Goal: Transaction & Acquisition: Purchase product/service

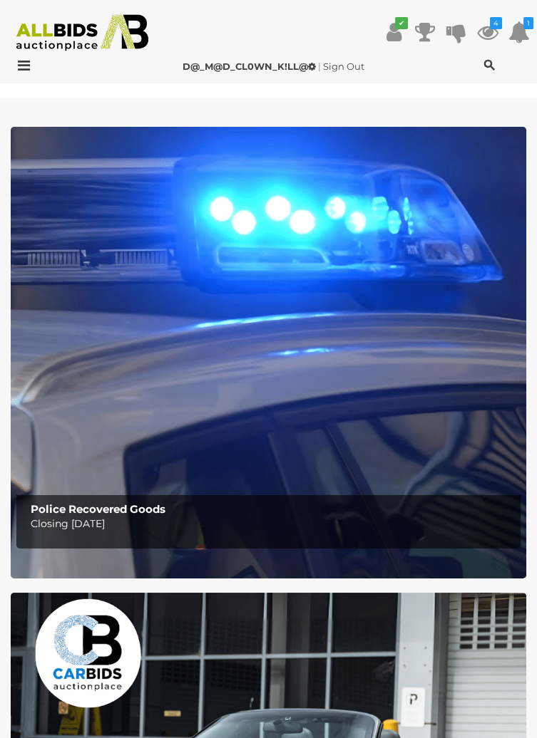
click at [87, 259] on img at bounding box center [268, 352] width 515 height 451
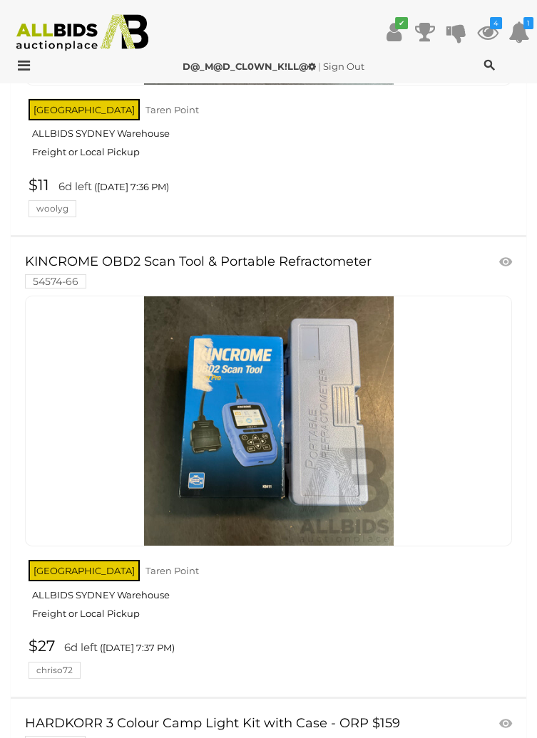
scroll to position [17477, 0]
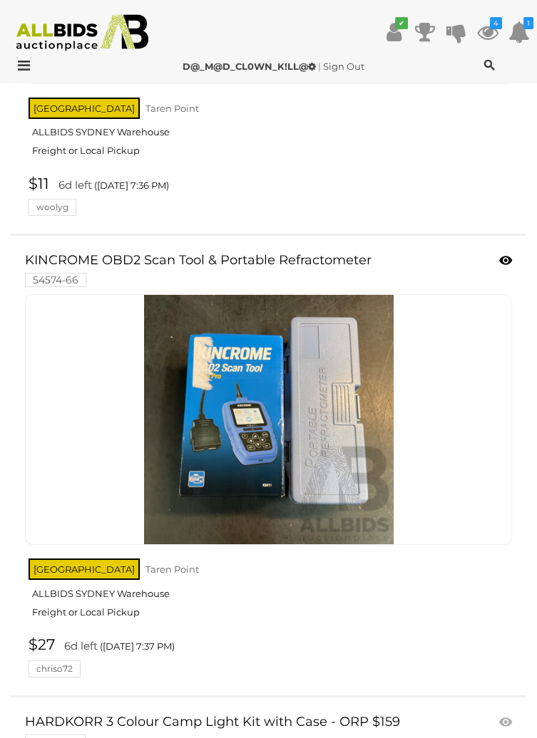
click at [499, 254] on icon at bounding box center [505, 261] width 13 height 14
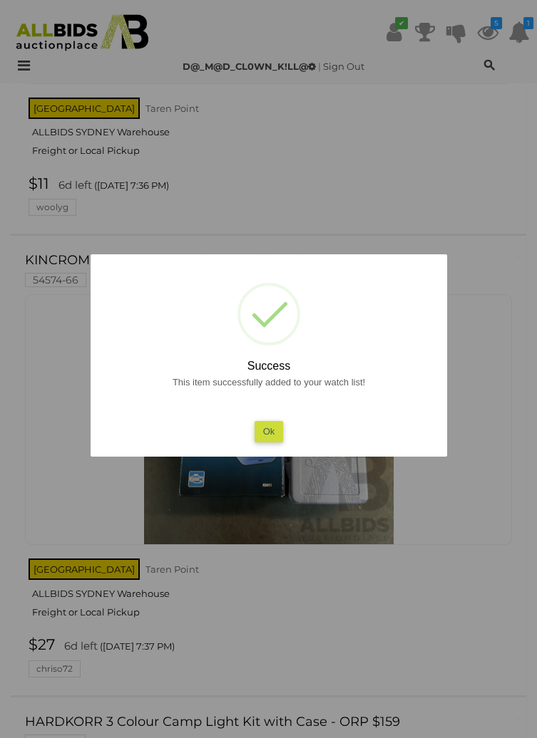
click at [32, 359] on div at bounding box center [268, 369] width 537 height 738
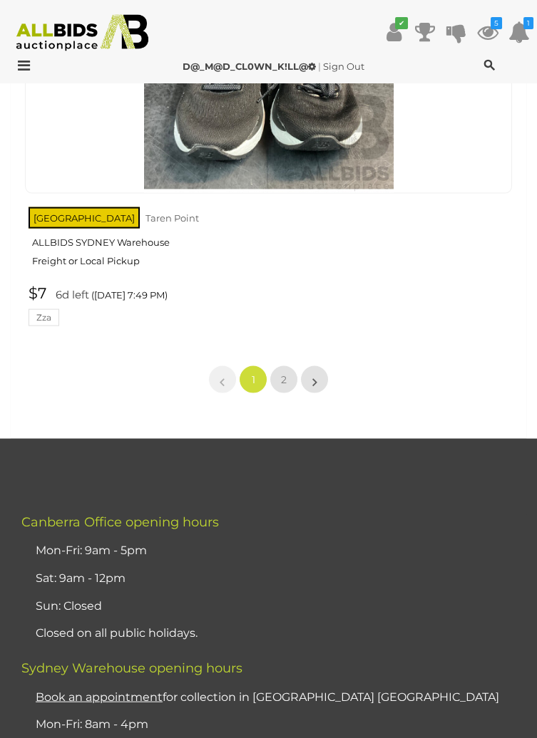
scroll to position [23458, 0]
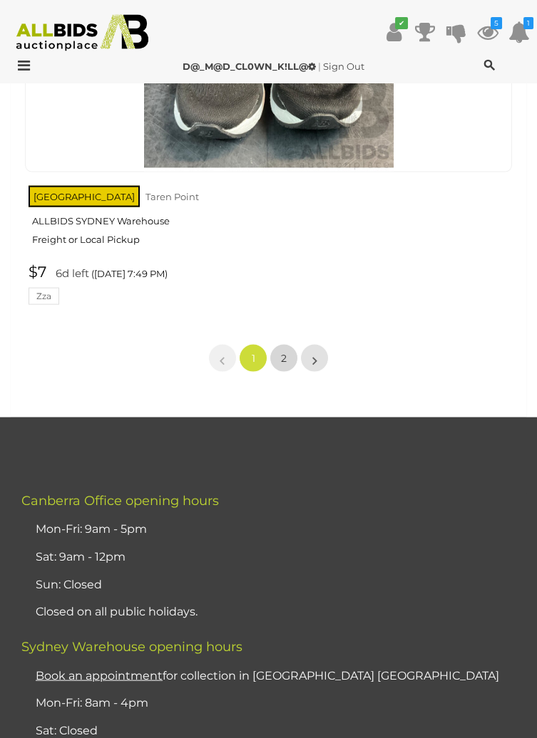
click at [284, 352] on span "2" at bounding box center [284, 358] width 6 height 13
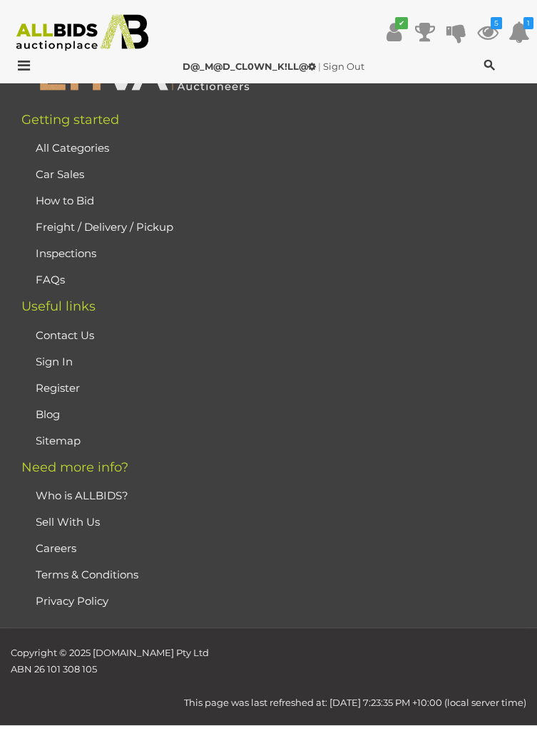
scroll to position [211, 0]
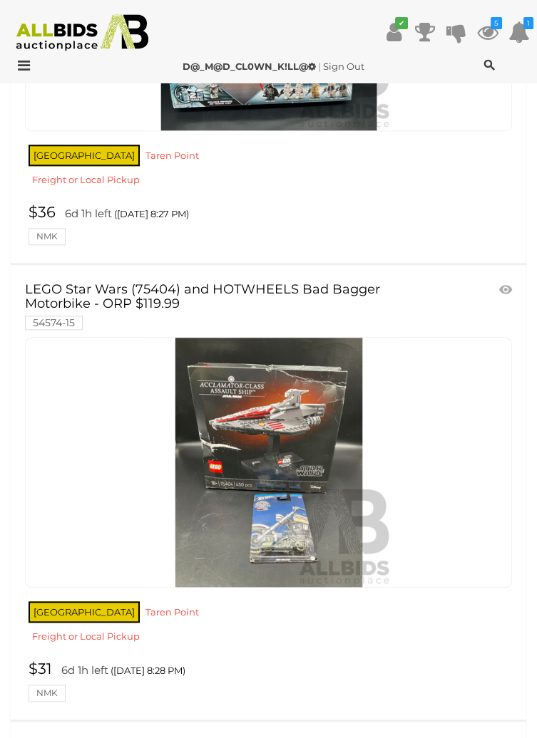
scroll to position [20702, 0]
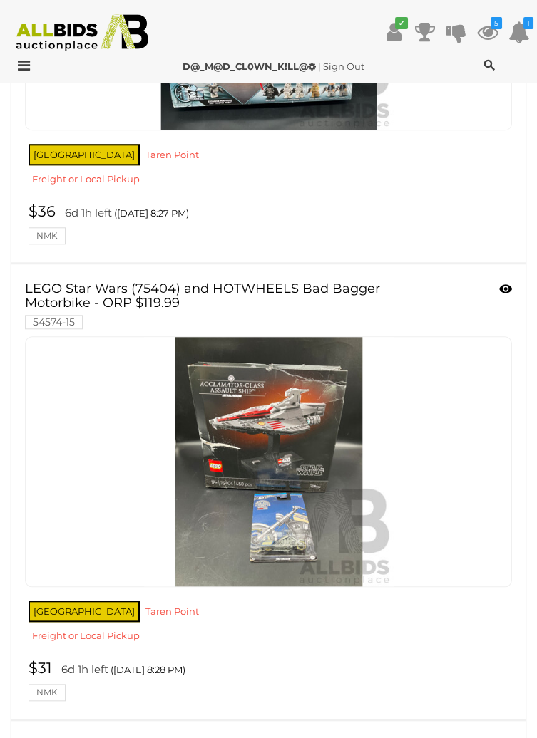
click at [505, 282] on icon at bounding box center [505, 289] width 13 height 14
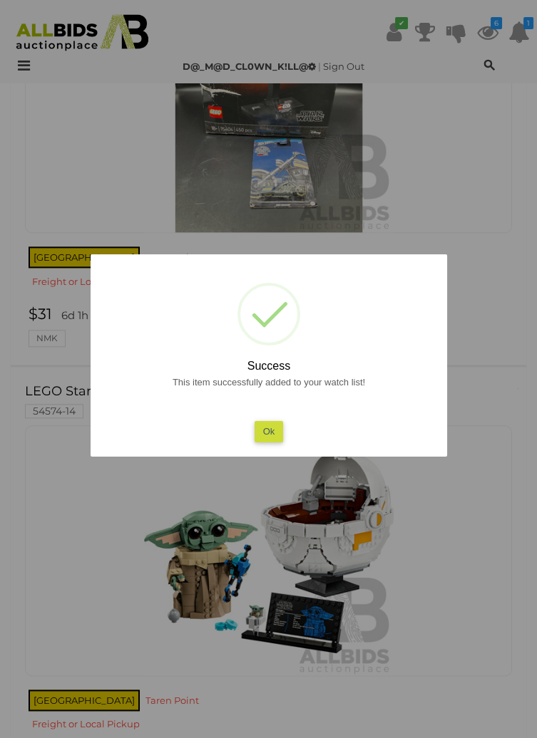
scroll to position [21060, 0]
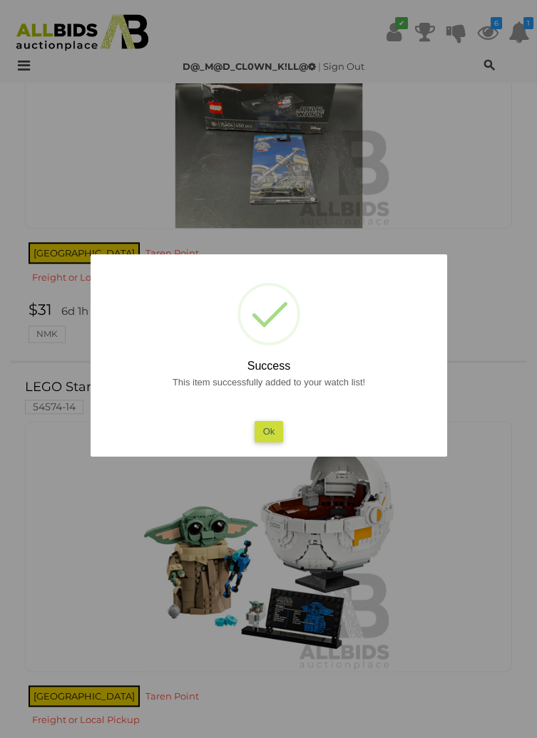
click at [111, 365] on div "? ! i Success This item successfully added to your watch list! Ok OK Cancel ×" at bounding box center [268, 355] width 356 height 202
click at [29, 366] on div at bounding box center [268, 369] width 537 height 738
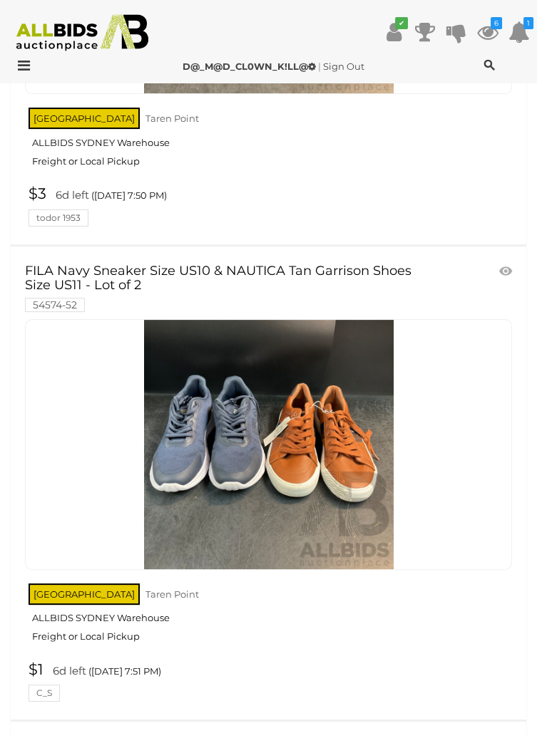
scroll to position [0, 0]
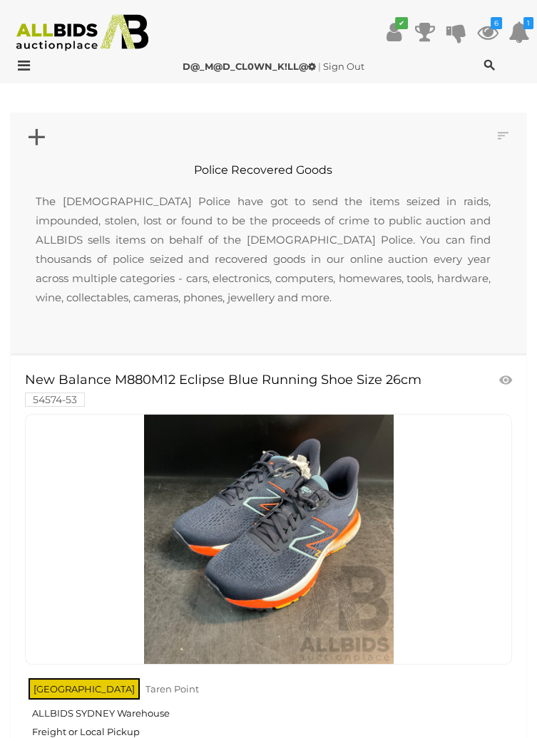
click at [28, 66] on icon at bounding box center [20, 65] width 19 height 14
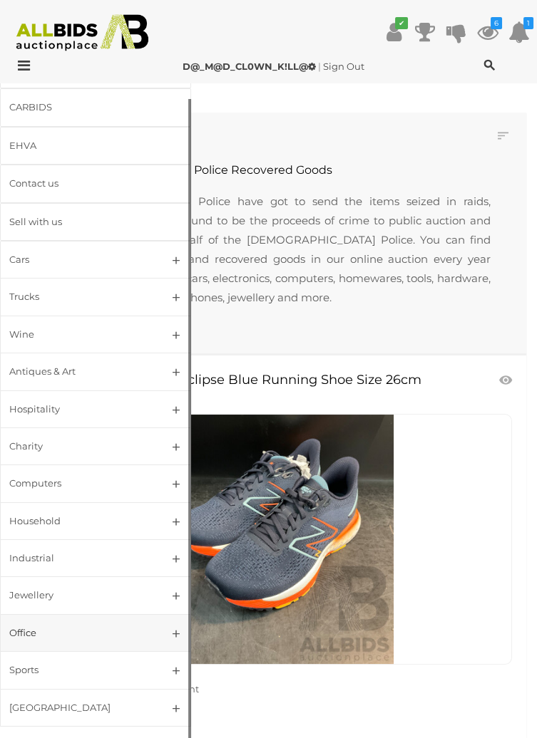
click at [130, 639] on div "Office" at bounding box center [78, 633] width 138 height 16
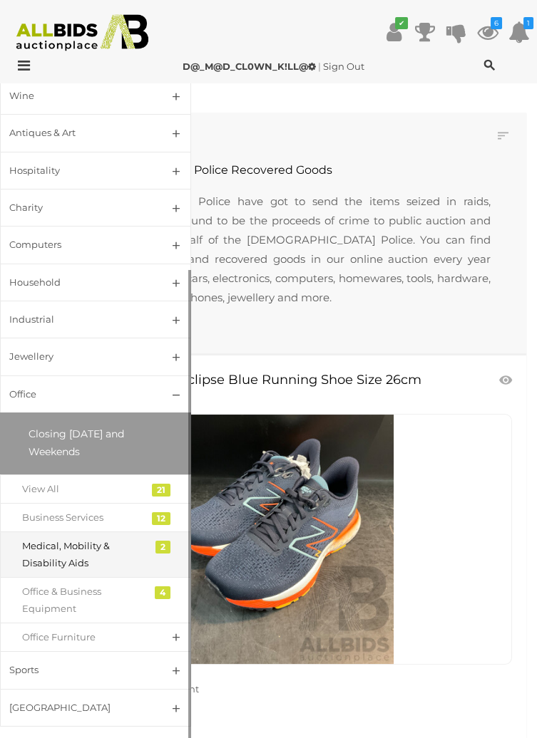
click at [128, 564] on div "Medical, Mobility & Disability Aids" at bounding box center [84, 554] width 125 height 33
